Goal: Navigation & Orientation: Find specific page/section

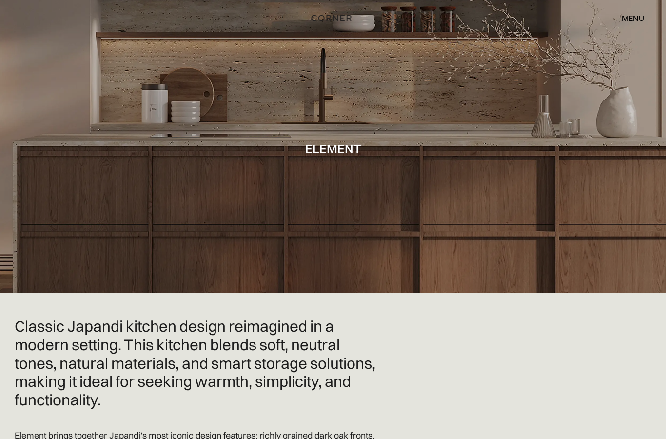
click at [637, 18] on div "menu" at bounding box center [633, 18] width 22 height 8
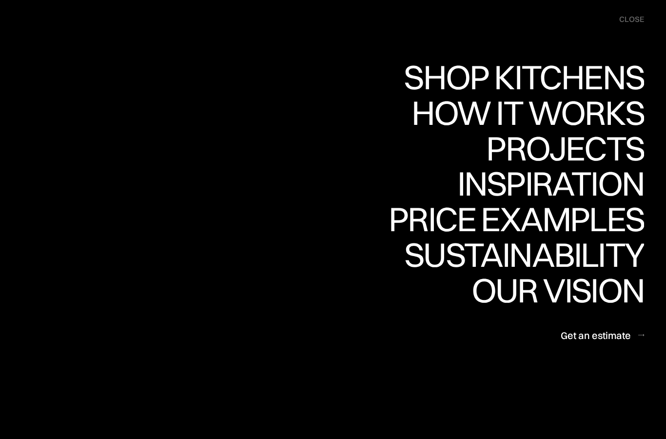
click at [606, 152] on div "Projects" at bounding box center [565, 148] width 158 height 34
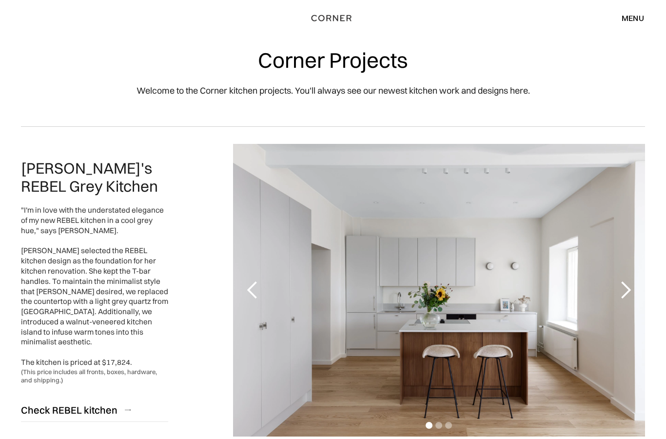
click at [637, 22] on div "menu" at bounding box center [633, 18] width 22 height 8
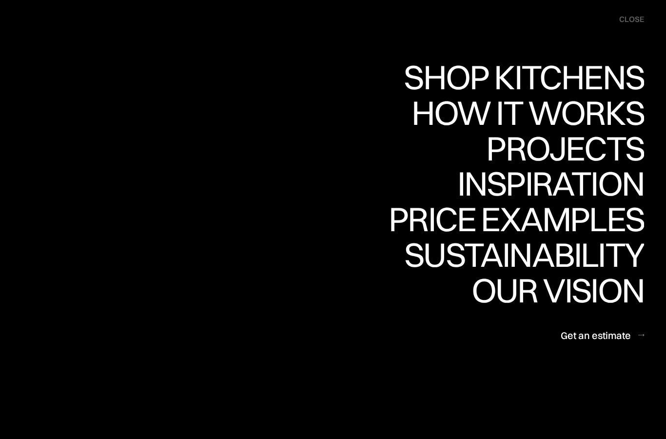
click at [588, 69] on div "Shop Kitchens" at bounding box center [521, 77] width 245 height 34
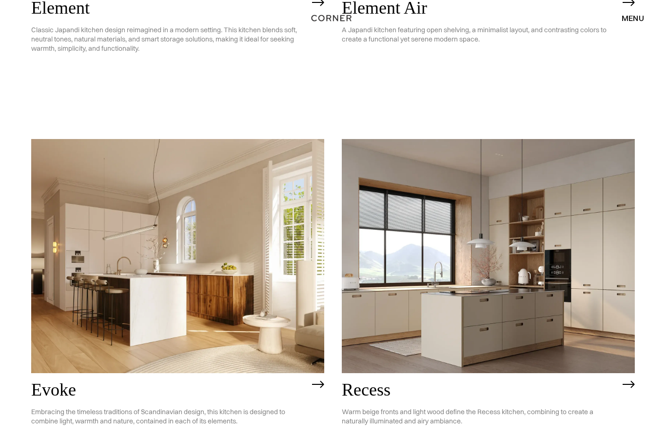
scroll to position [1196, 0]
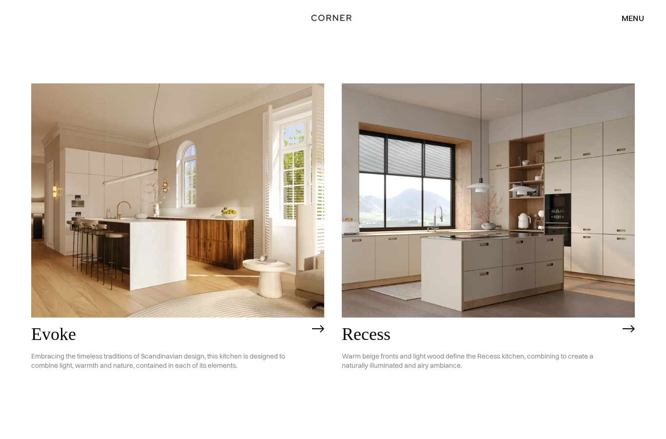
click at [626, 333] on img at bounding box center [629, 329] width 12 height 8
